Goal: Task Accomplishment & Management: Manage account settings

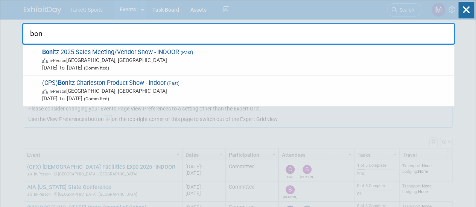
type input "bon"
click at [127, 49] on span "Bon itz 2025 Sales Meeting/Vendor Show - INDOOR (Past) In-Person [GEOGRAPHIC_DA…" at bounding box center [245, 60] width 411 height 23
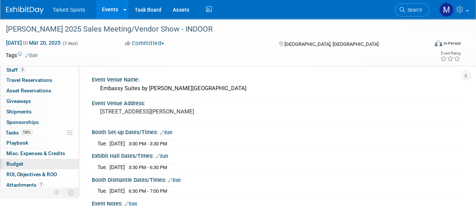
scroll to position [33, 0]
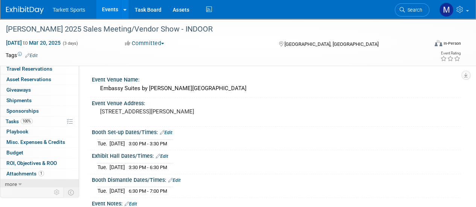
click at [18, 180] on link "more" at bounding box center [39, 185] width 78 height 10
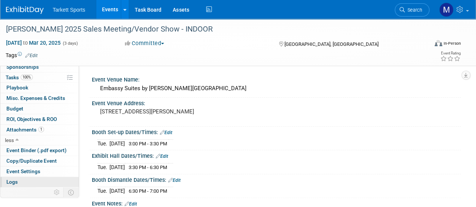
scroll to position [85, 0]
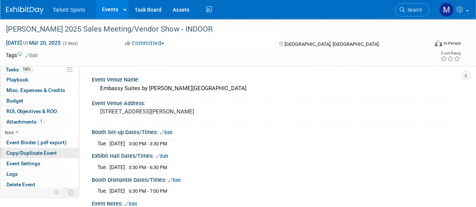
click at [21, 148] on link "Copy/Duplicate Event" at bounding box center [39, 153] width 78 height 10
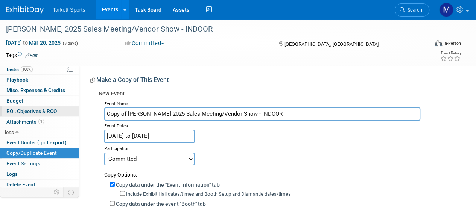
drag, startPoint x: 128, startPoint y: 113, endPoint x: 24, endPoint y: 113, distance: 103.9
click at [24, 113] on div "Event Information Event Info Booth Booth 3 Staff 3 Staff 0 Travel Reservations …" at bounding box center [238, 180] width 476 height 323
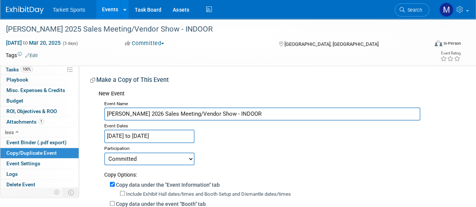
type input "Bonitz 2026 Sales Meeting/Vendor Show - INDOOR"
click at [136, 136] on input "Mar 18, 2025 to Mar 20, 2025" at bounding box center [149, 136] width 90 height 13
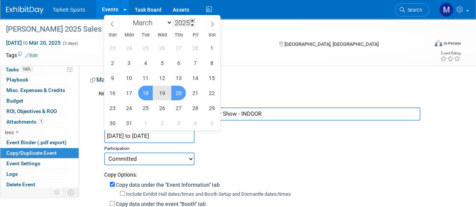
click at [195, 21] on span at bounding box center [192, 20] width 5 height 5
type input "2026"
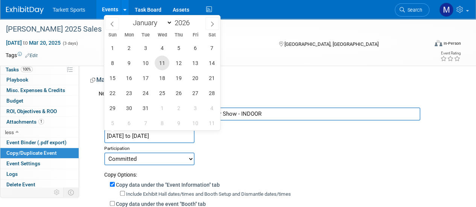
click at [157, 63] on span "11" at bounding box center [162, 63] width 15 height 15
click at [201, 64] on span "13" at bounding box center [195, 63] width 15 height 15
type input "[DATE] to [DATE]"
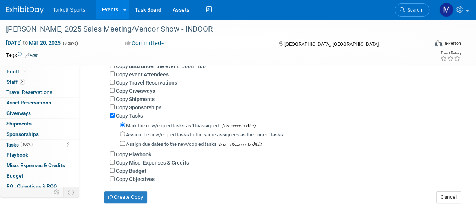
scroll to position [151, 0]
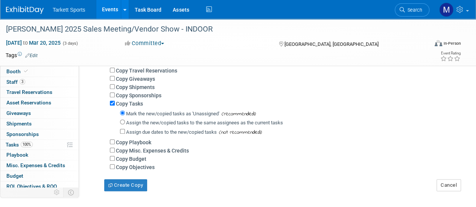
click at [108, 102] on div "Copy data under the "Event Information" tab Include Exhibit Hall dates/times an…" at bounding box center [279, 99] width 351 height 143
click at [111, 103] on input "Copy Tasks" at bounding box center [112, 103] width 5 height 5
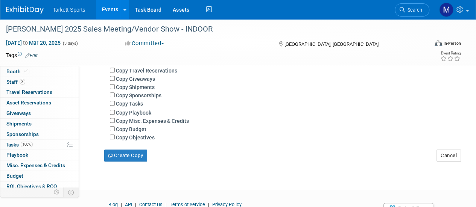
click at [113, 101] on div "Copy Tasks" at bounding box center [283, 103] width 346 height 8
click at [114, 104] on input "Copy Tasks" at bounding box center [112, 103] width 5 height 5
checkbox input "true"
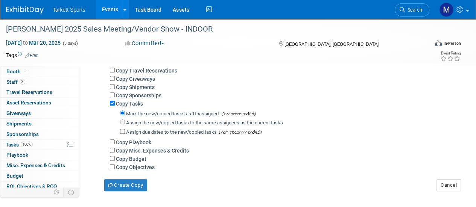
click at [144, 120] on label "Assign the new/copied tasks to the same assignees as the current tasks" at bounding box center [204, 123] width 157 height 6
click at [125, 120] on input "Assign the new/copied tasks to the same assignees as the current tasks" at bounding box center [122, 122] width 5 height 5
radio input "true"
click at [118, 184] on button "Create Copy" at bounding box center [125, 186] width 43 height 12
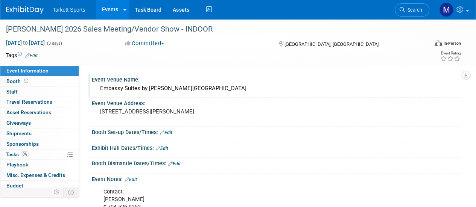
click at [153, 82] on div "Event Venue Name:" at bounding box center [276, 78] width 369 height 9
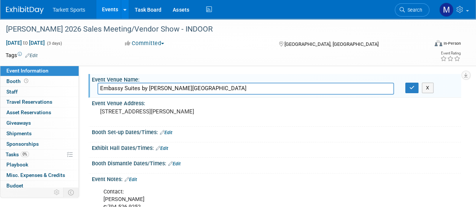
click at [152, 84] on input "Embassy Suites by [PERSON_NAME][GEOGRAPHIC_DATA]" at bounding box center [246, 89] width 297 height 12
click at [149, 89] on input "[GEOGRAPHIC_DATA]" at bounding box center [246, 89] width 297 height 12
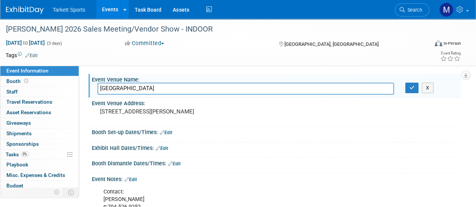
click at [149, 89] on input "[GEOGRAPHIC_DATA]" at bounding box center [246, 89] width 297 height 12
type input "[GEOGRAPHIC_DATA]"
click at [122, 113] on pre "[STREET_ADDRESS][PERSON_NAME]" at bounding box center [168, 111] width 137 height 7
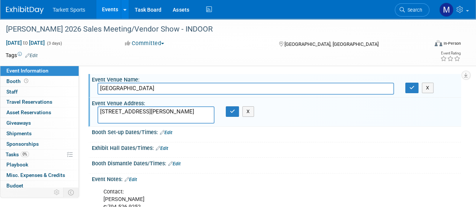
click at [122, 113] on textarea "[STREET_ADDRESS][PERSON_NAME]" at bounding box center [156, 115] width 117 height 17
click at [164, 119] on textarea "[STREET_ADDRESS][PERSON_NAME]" at bounding box center [156, 115] width 117 height 17
drag, startPoint x: 164, startPoint y: 119, endPoint x: 71, endPoint y: 108, distance: 93.6
click at [71, 108] on div "Event Information Event Info Booth Booth 0 Staff 0 Staff 0 Travel Reservations …" at bounding box center [238, 122] width 476 height 207
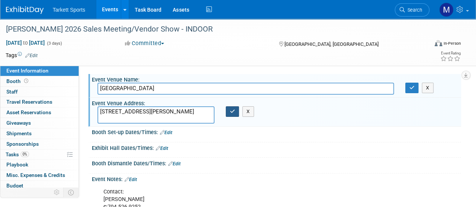
type textarea "[STREET_ADDRESS][PERSON_NAME]"
click at [231, 114] on icon "button" at bounding box center [232, 111] width 5 height 5
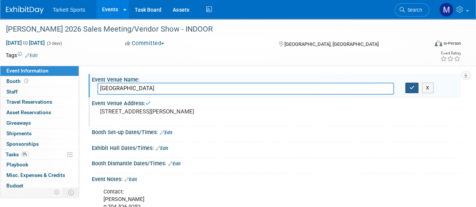
click at [410, 88] on icon "button" at bounding box center [412, 87] width 5 height 5
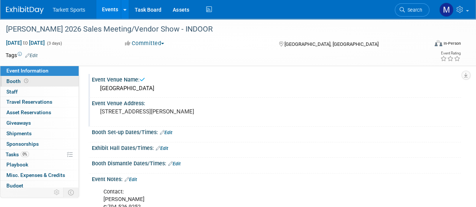
click at [32, 86] on link "Booth" at bounding box center [39, 81] width 78 height 10
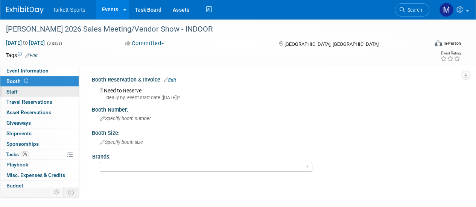
click at [35, 93] on link "0 Staff 0" at bounding box center [39, 92] width 78 height 10
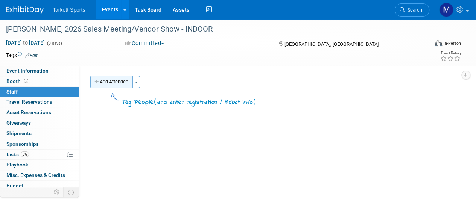
click at [123, 79] on button "Add Attendee" at bounding box center [111, 82] width 43 height 12
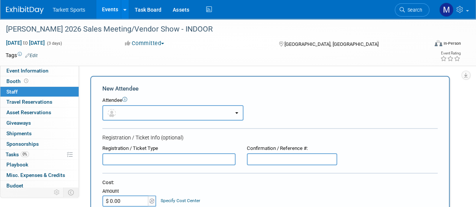
click at [138, 108] on button "button" at bounding box center [172, 112] width 141 height 15
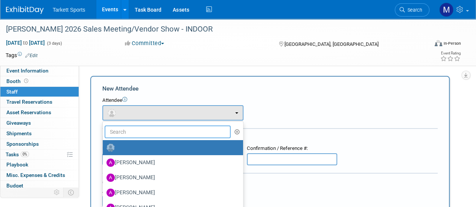
click at [145, 136] on input "text" at bounding box center [168, 132] width 126 height 13
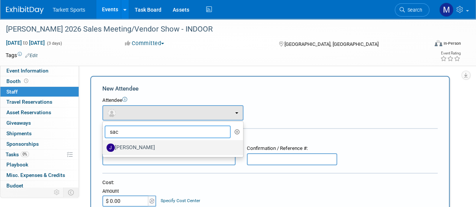
type input "sac"
click at [140, 142] on label "[PERSON_NAME]" at bounding box center [171, 148] width 129 height 12
click at [104, 145] on input "[PERSON_NAME]" at bounding box center [101, 147] width 5 height 5
select select "9d66a8c0-d46a-48a9-be24-ca126d459498"
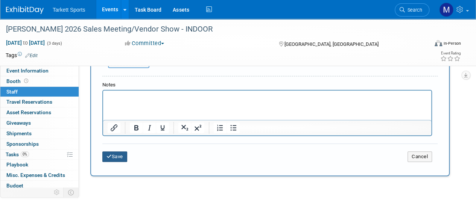
click at [119, 160] on button "Save" at bounding box center [114, 157] width 25 height 11
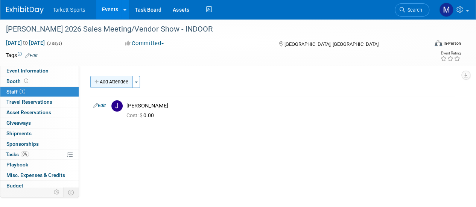
click at [118, 85] on button "Add Attendee" at bounding box center [111, 82] width 43 height 12
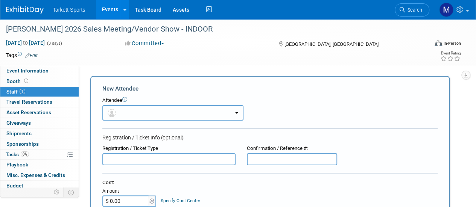
click at [156, 108] on button "button" at bounding box center [172, 112] width 141 height 15
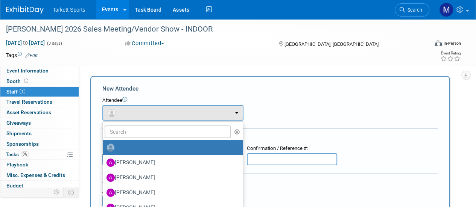
click at [143, 141] on link at bounding box center [173, 147] width 140 height 15
click at [138, 133] on input "text" at bounding box center [168, 132] width 126 height 13
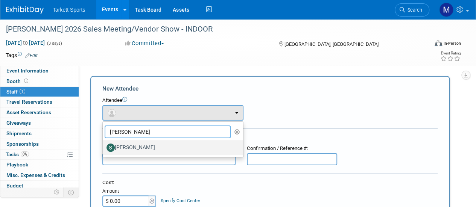
type input "[PERSON_NAME]"
click at [129, 147] on label "[PERSON_NAME]" at bounding box center [171, 148] width 129 height 12
click at [104, 147] on input "[PERSON_NAME]" at bounding box center [101, 147] width 5 height 5
select select "eed0d02e-2d6a-465a-8733-36e2f1798b40"
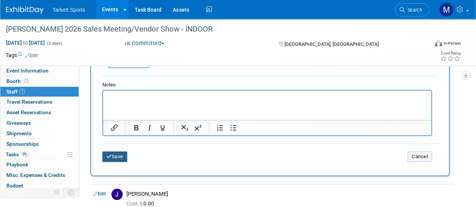
click at [124, 152] on button "Save" at bounding box center [114, 157] width 25 height 11
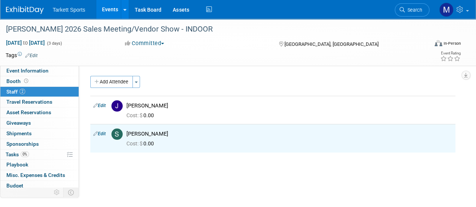
click at [133, 164] on div "Event Venue Name: [GEOGRAPHIC_DATA] Event Venue Address: [STREET_ADDRESS][PERSO…" at bounding box center [270, 144] width 382 height 156
